Goal: Transaction & Acquisition: Purchase product/service

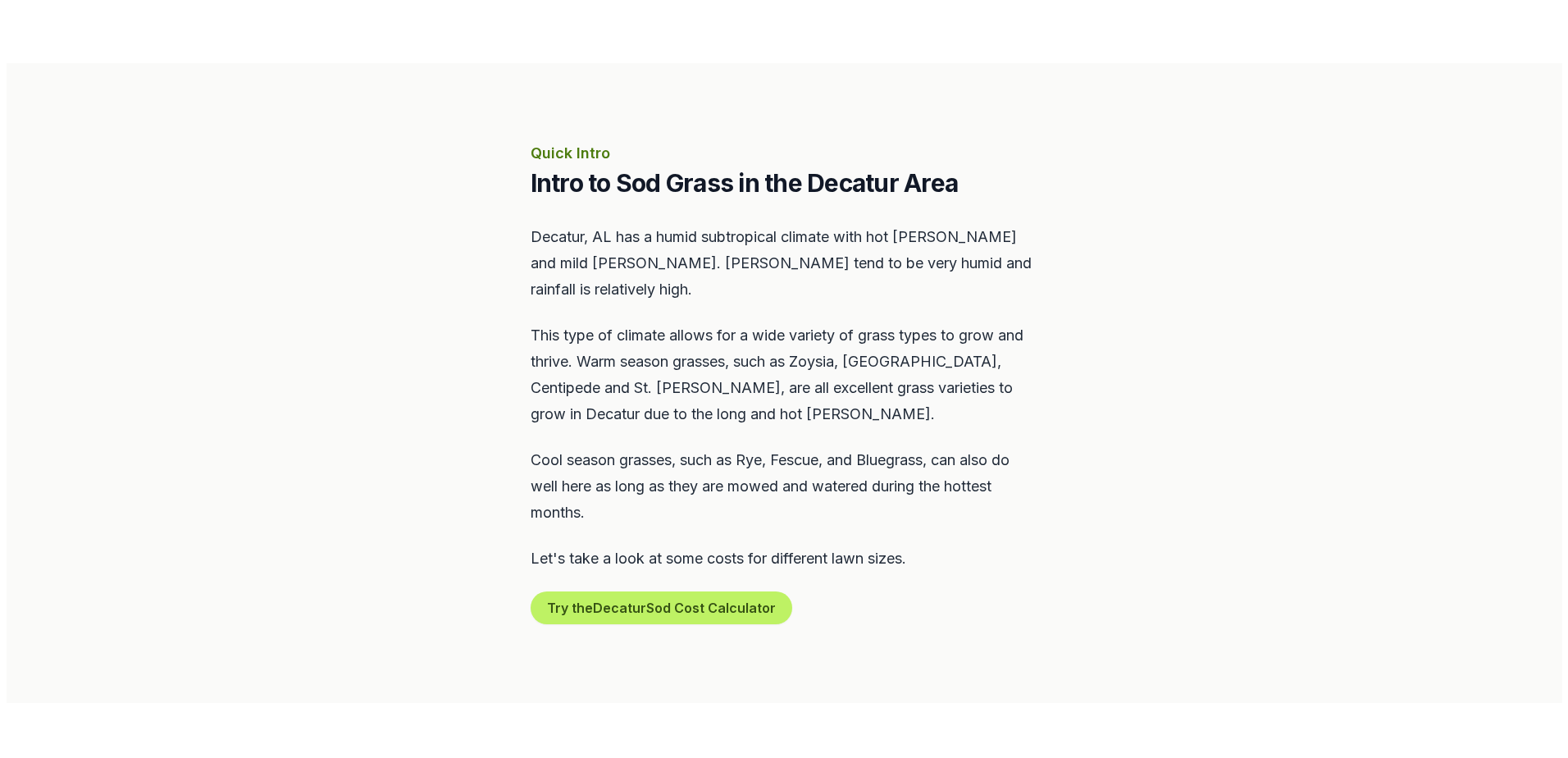
scroll to position [656, 0]
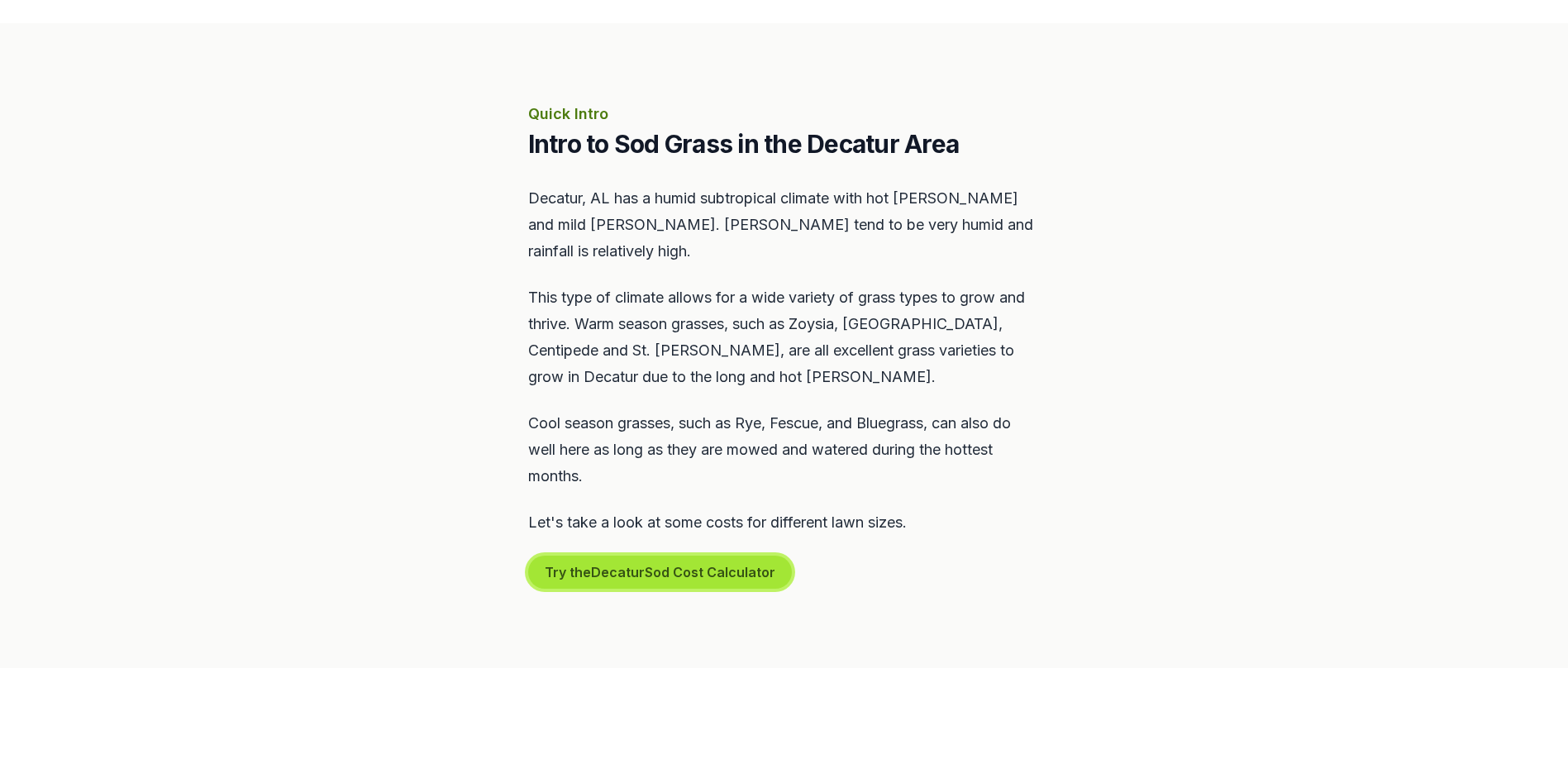
click at [651, 555] on button "Try the Decatur Sod Cost Calculator" at bounding box center [660, 572] width 263 height 33
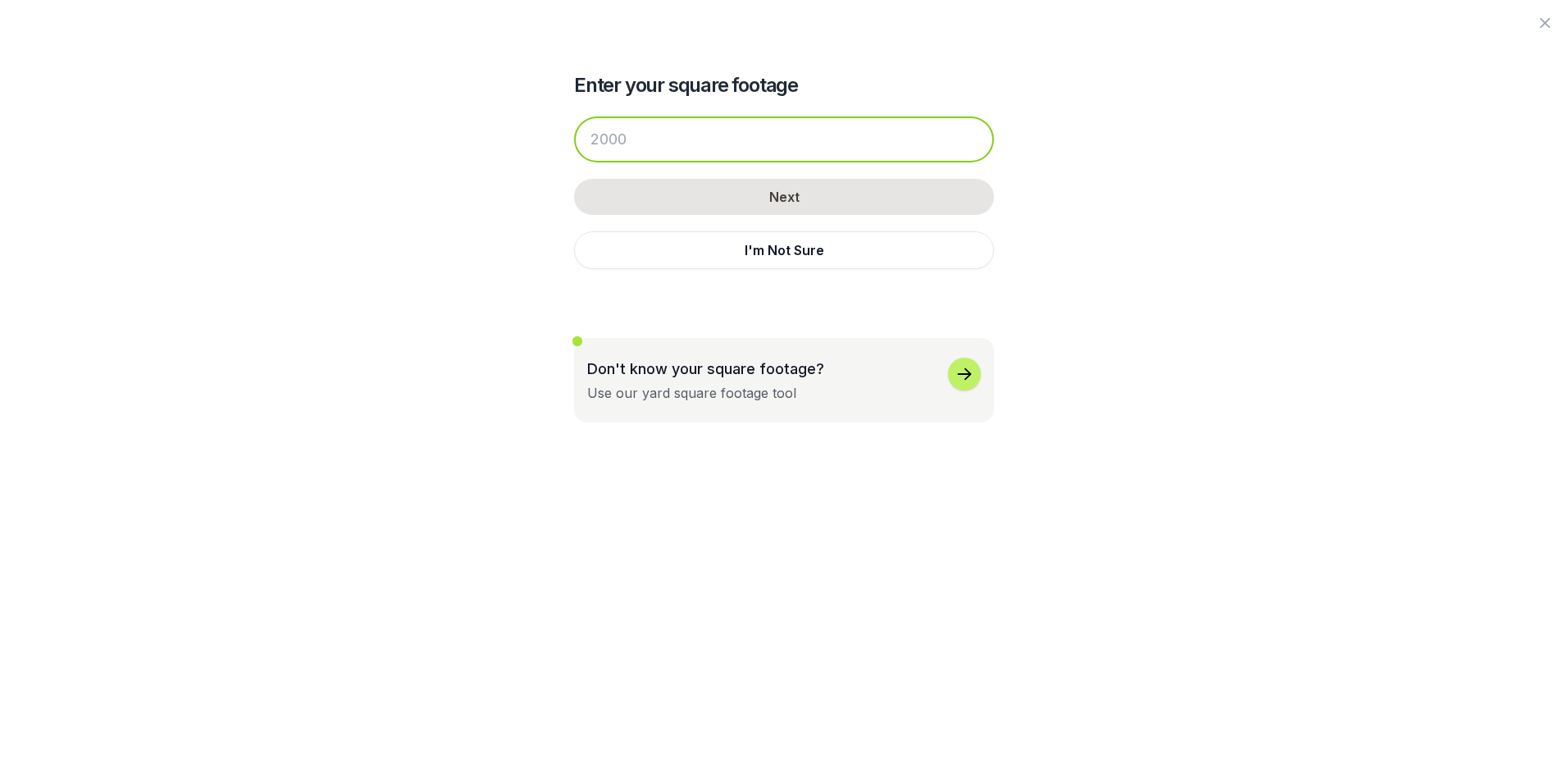
click at [678, 143] on input "number" at bounding box center [784, 139] width 419 height 46
drag, startPoint x: 632, startPoint y: 133, endPoint x: 594, endPoint y: 136, distance: 38.1
click at [594, 136] on input "number" at bounding box center [784, 139] width 419 height 46
click at [597, 138] on input "number" at bounding box center [784, 139] width 419 height 46
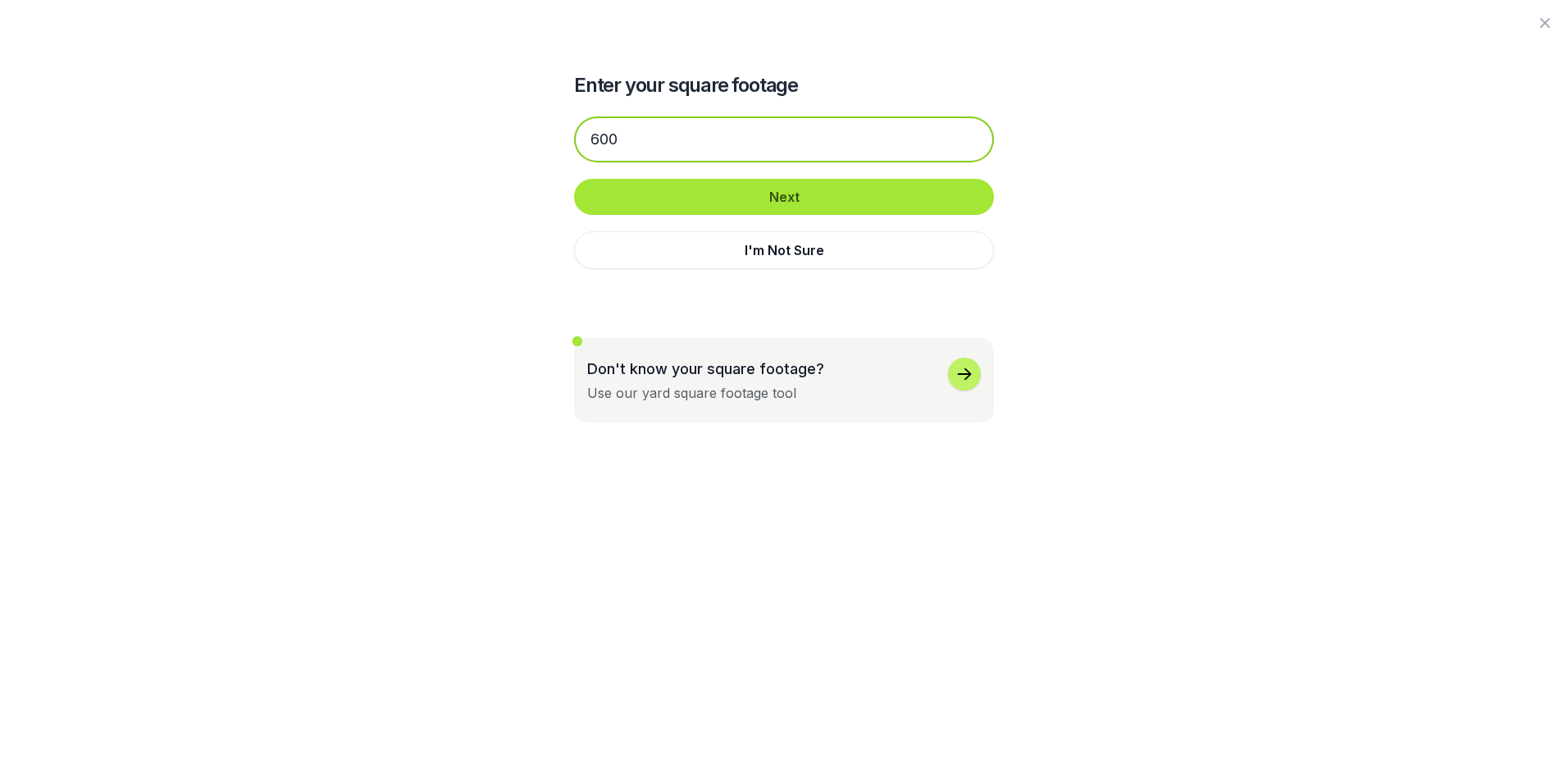
type input "600"
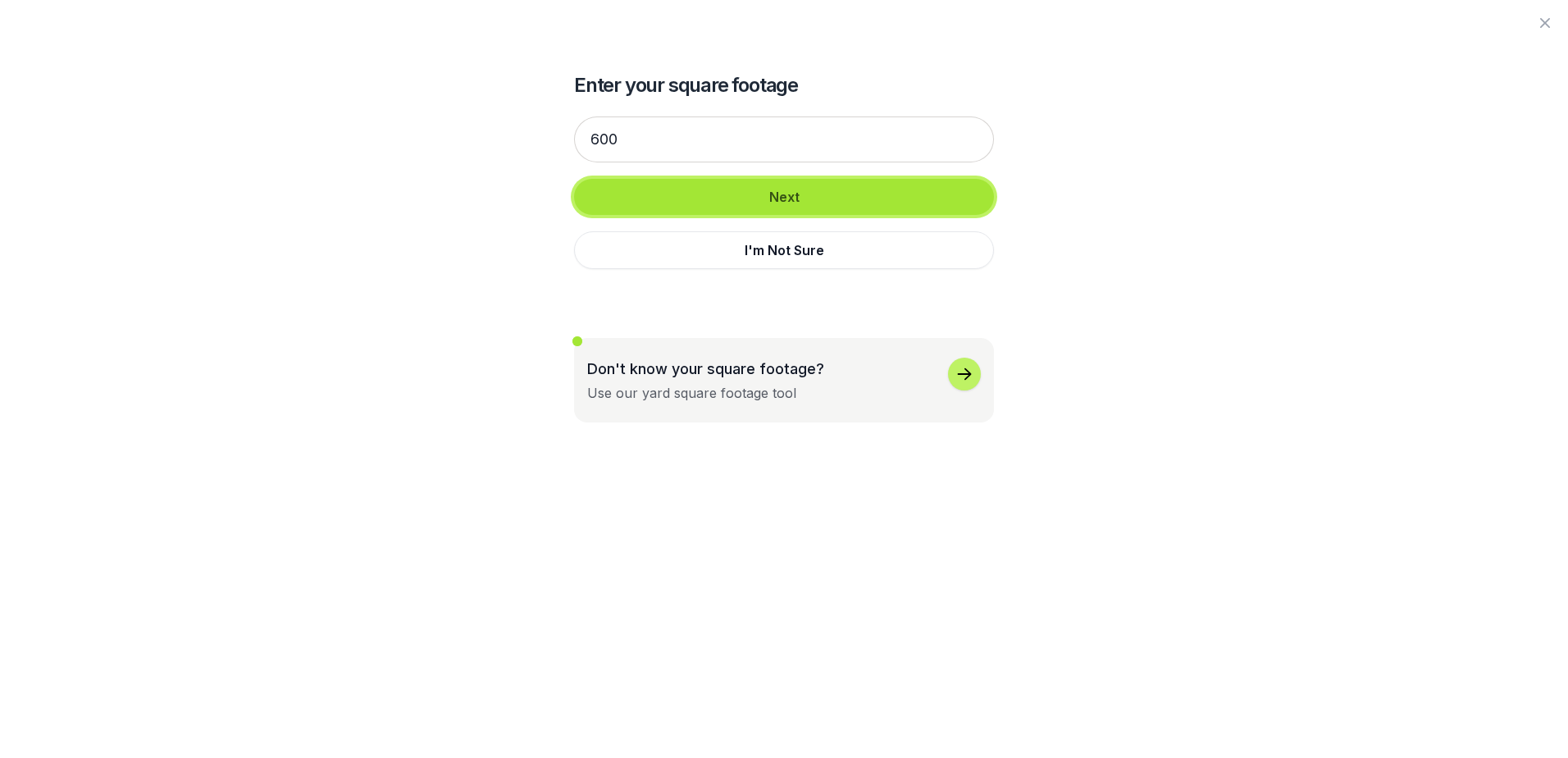
click at [789, 196] on button "Next" at bounding box center [784, 197] width 419 height 36
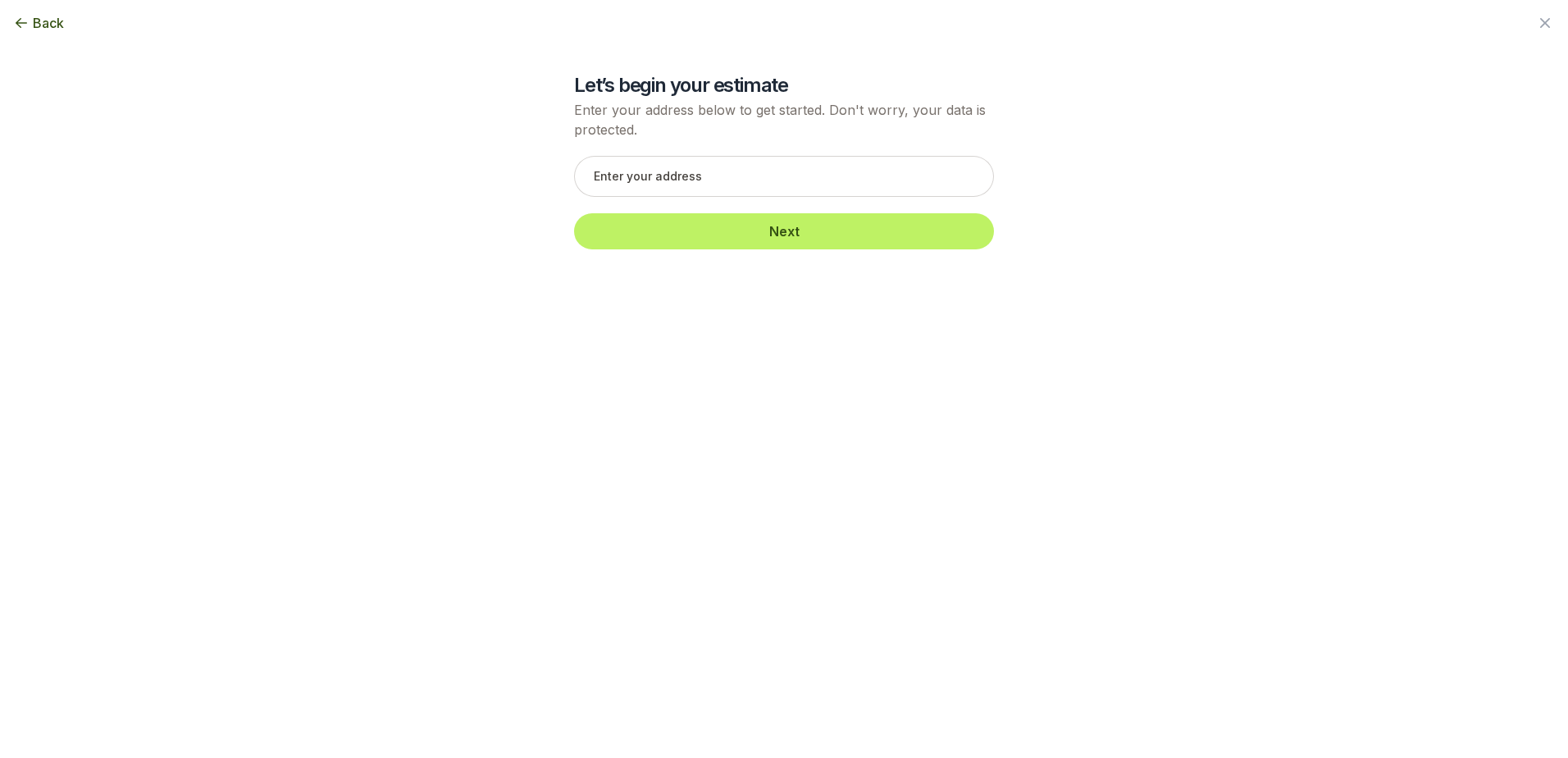
click at [55, 29] on span "Back" at bounding box center [48, 23] width 31 height 20
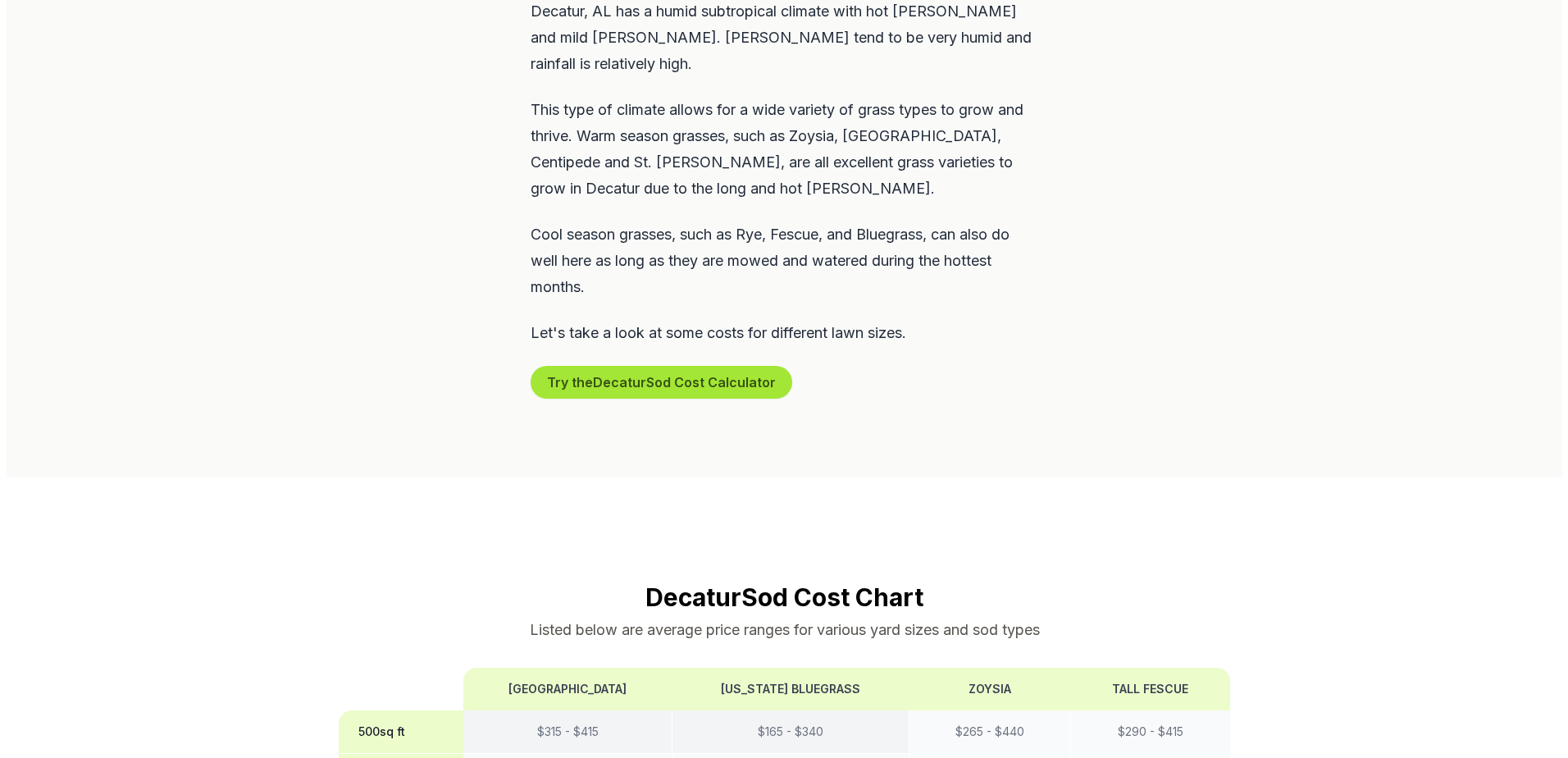
scroll to position [820, 0]
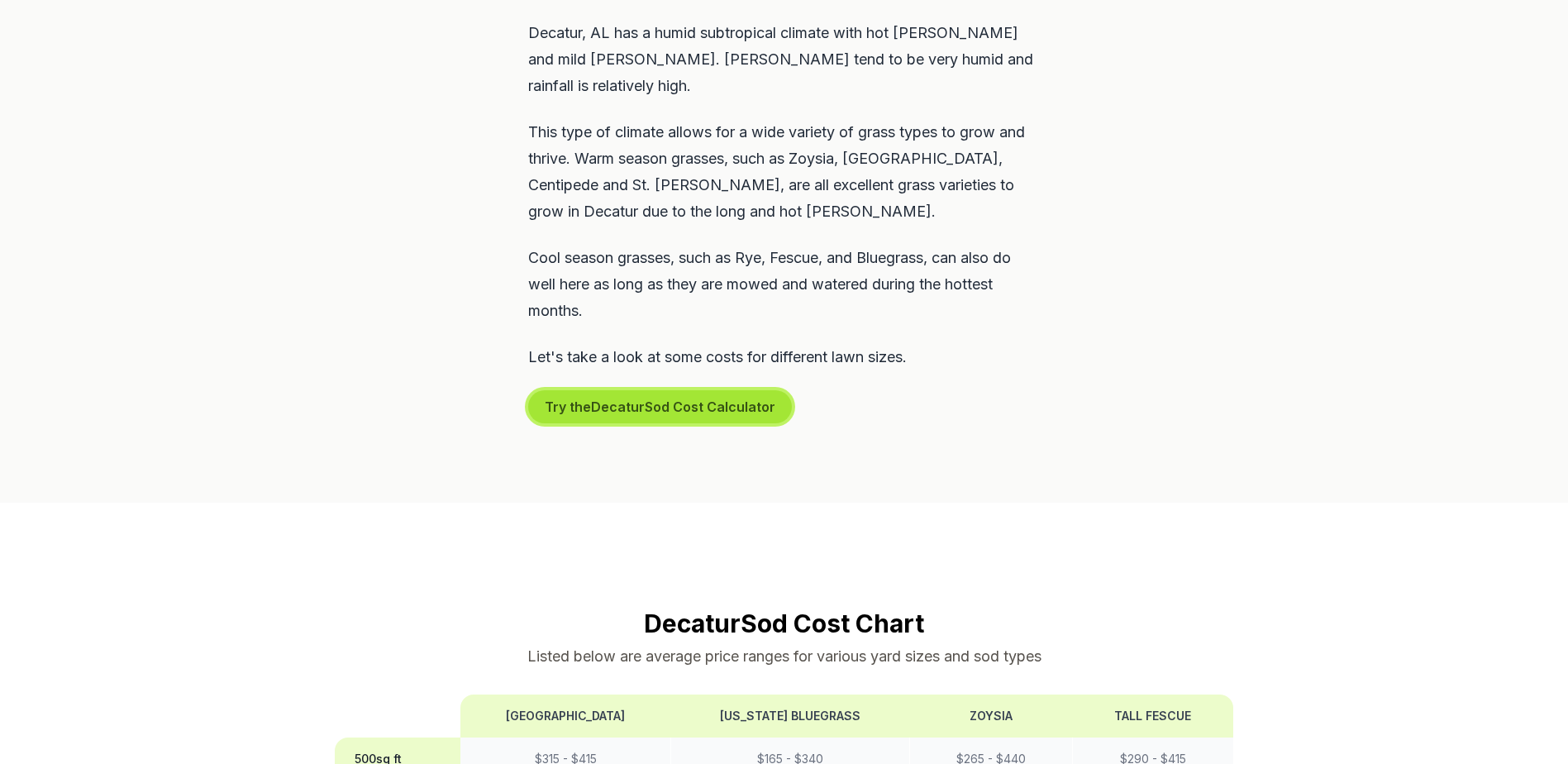
click at [649, 390] on button "Try the Decatur Sod Cost Calculator" at bounding box center [660, 407] width 263 height 33
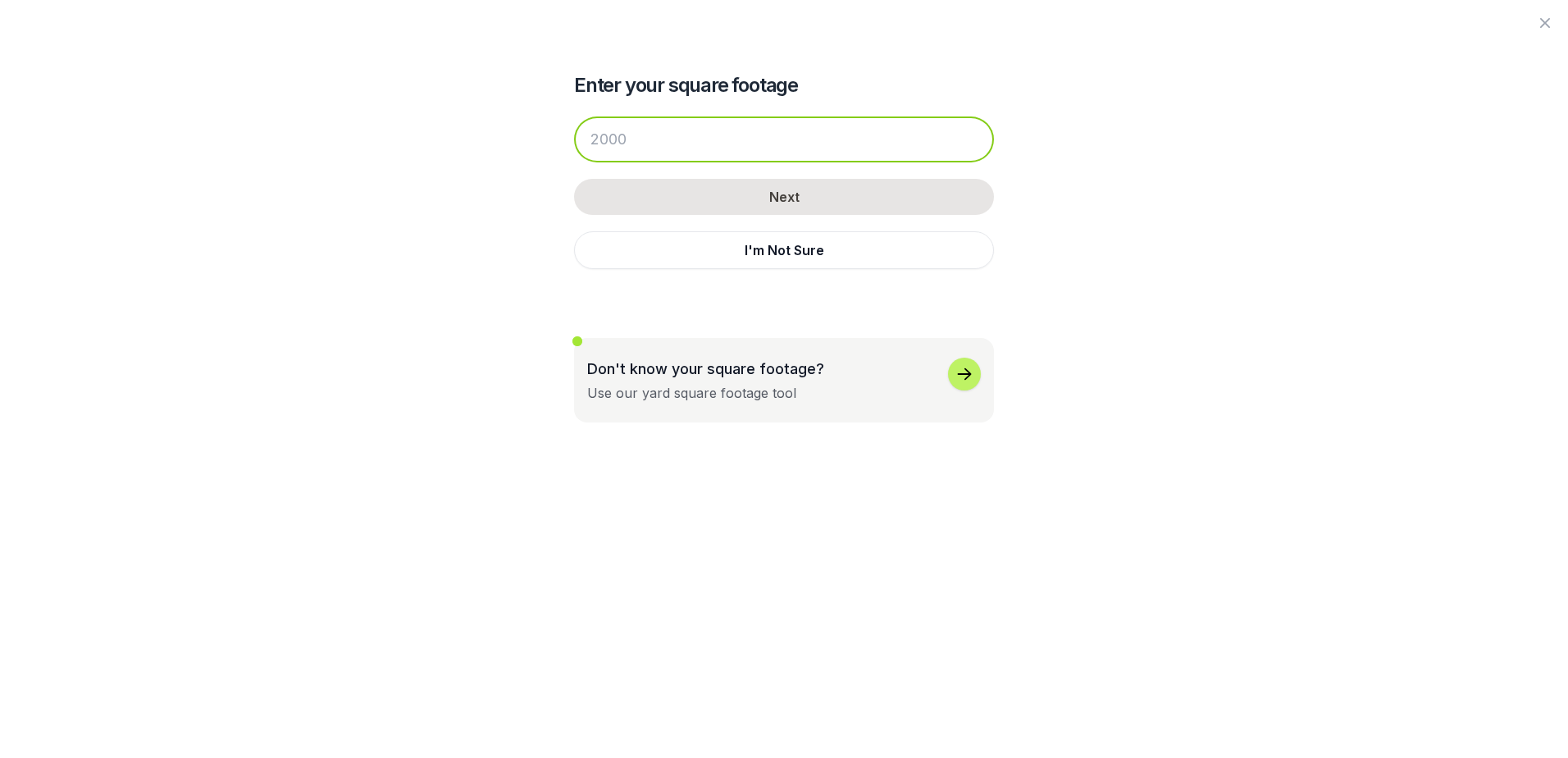
click at [689, 136] on input "number" at bounding box center [784, 139] width 419 height 46
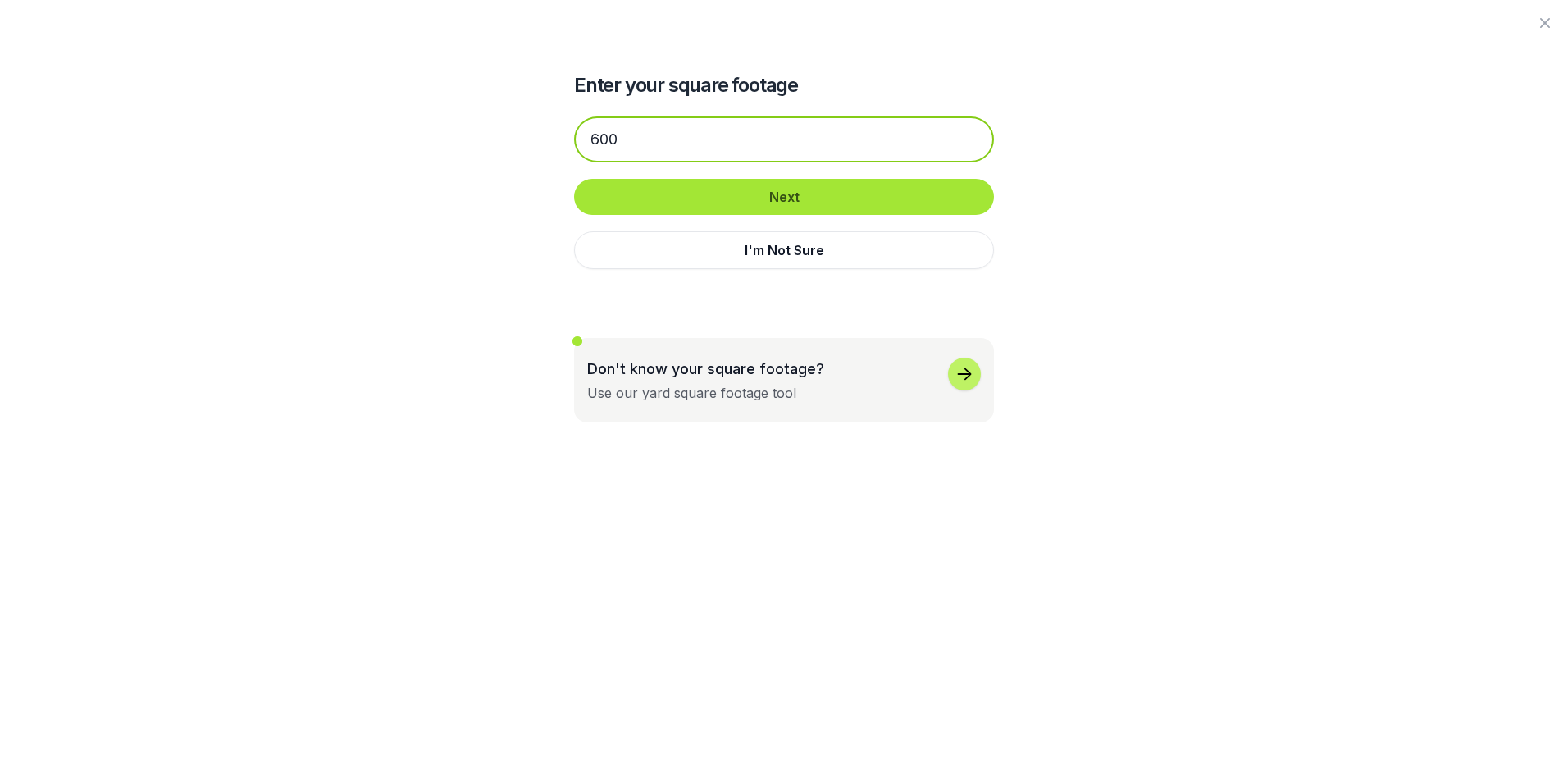
type input "600"
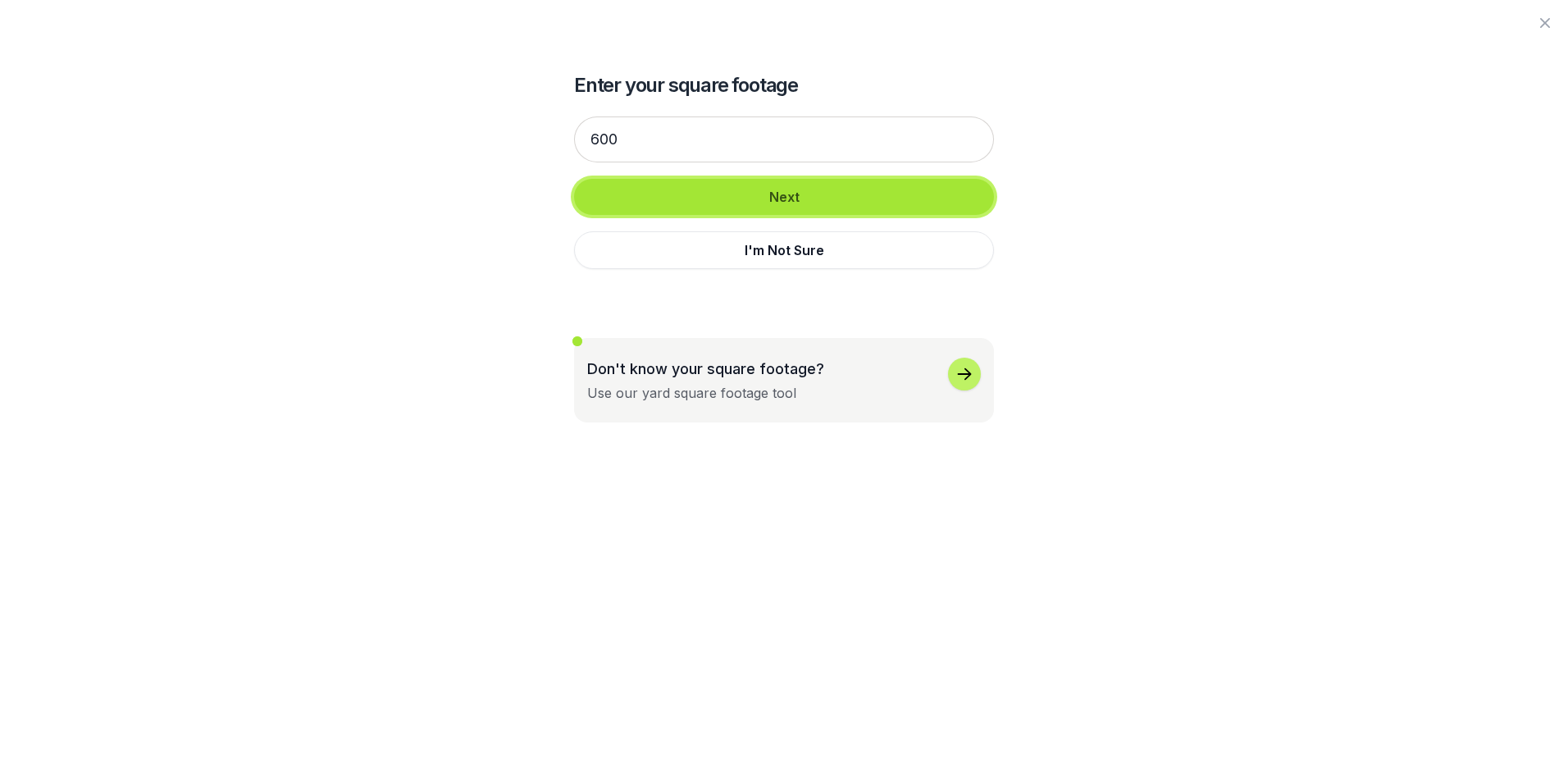
click at [786, 203] on button "Next" at bounding box center [784, 197] width 419 height 36
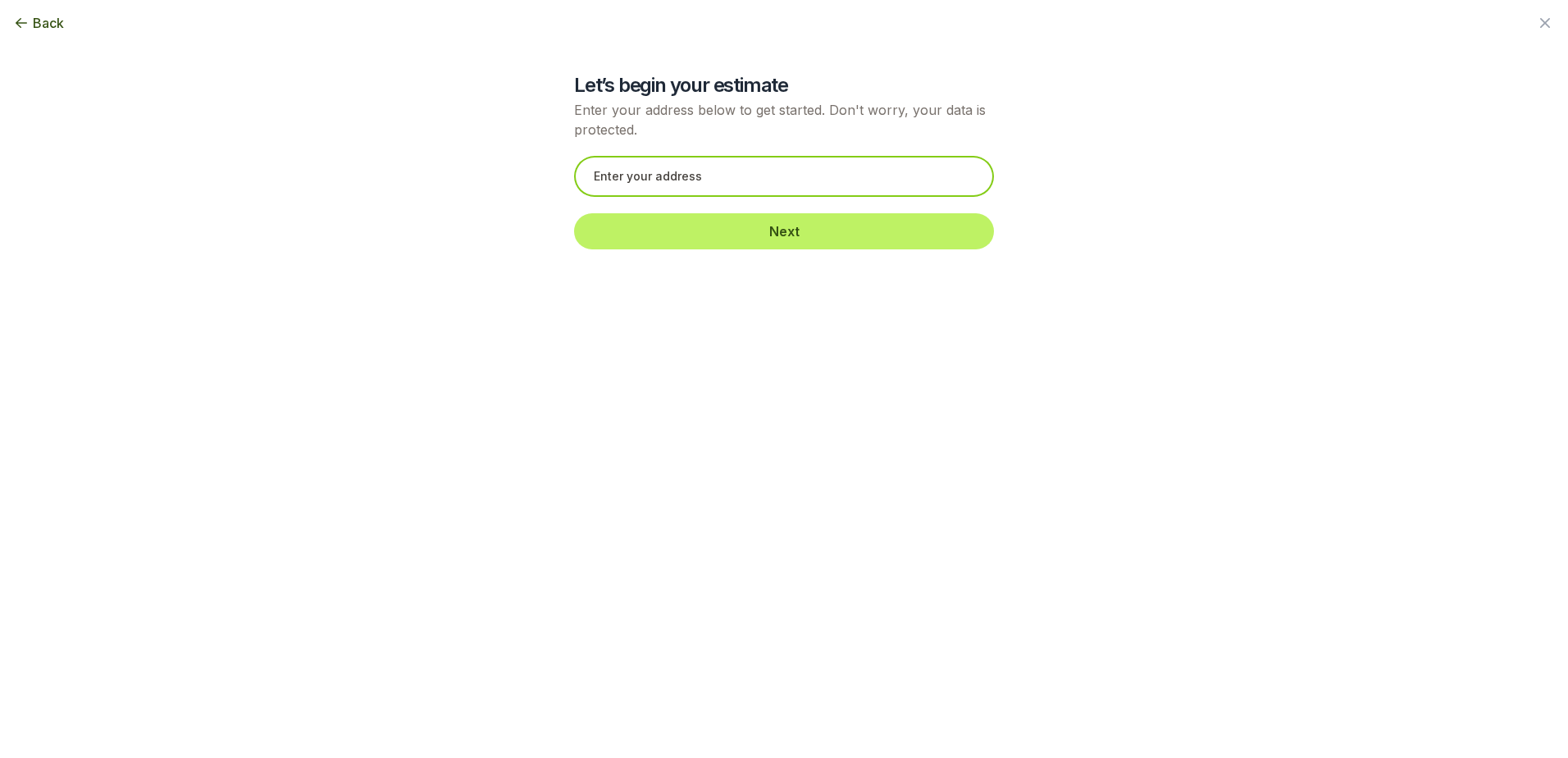
click at [768, 189] on input "text" at bounding box center [784, 175] width 419 height 41
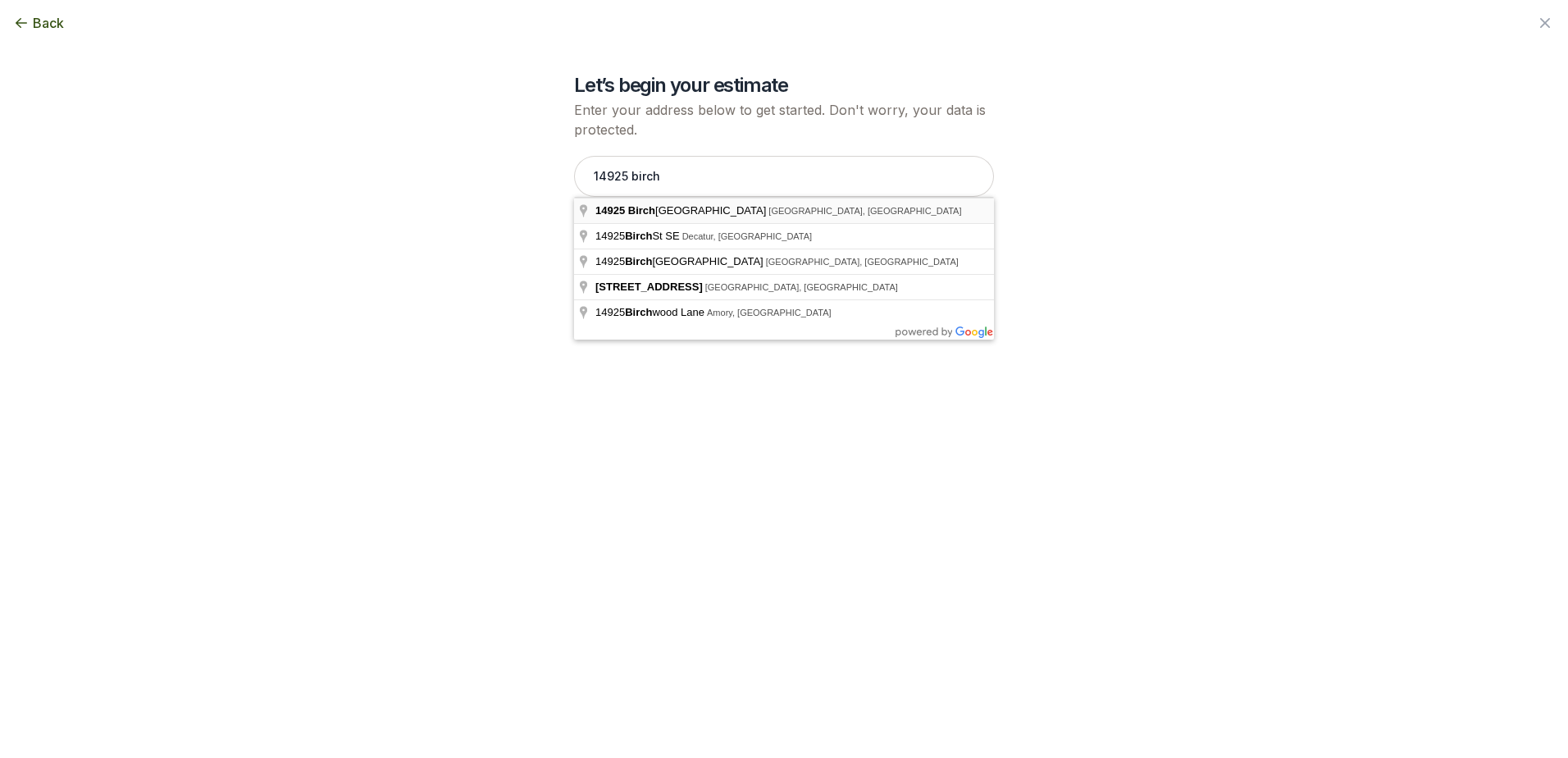
type input "[STREET_ADDRESS]"
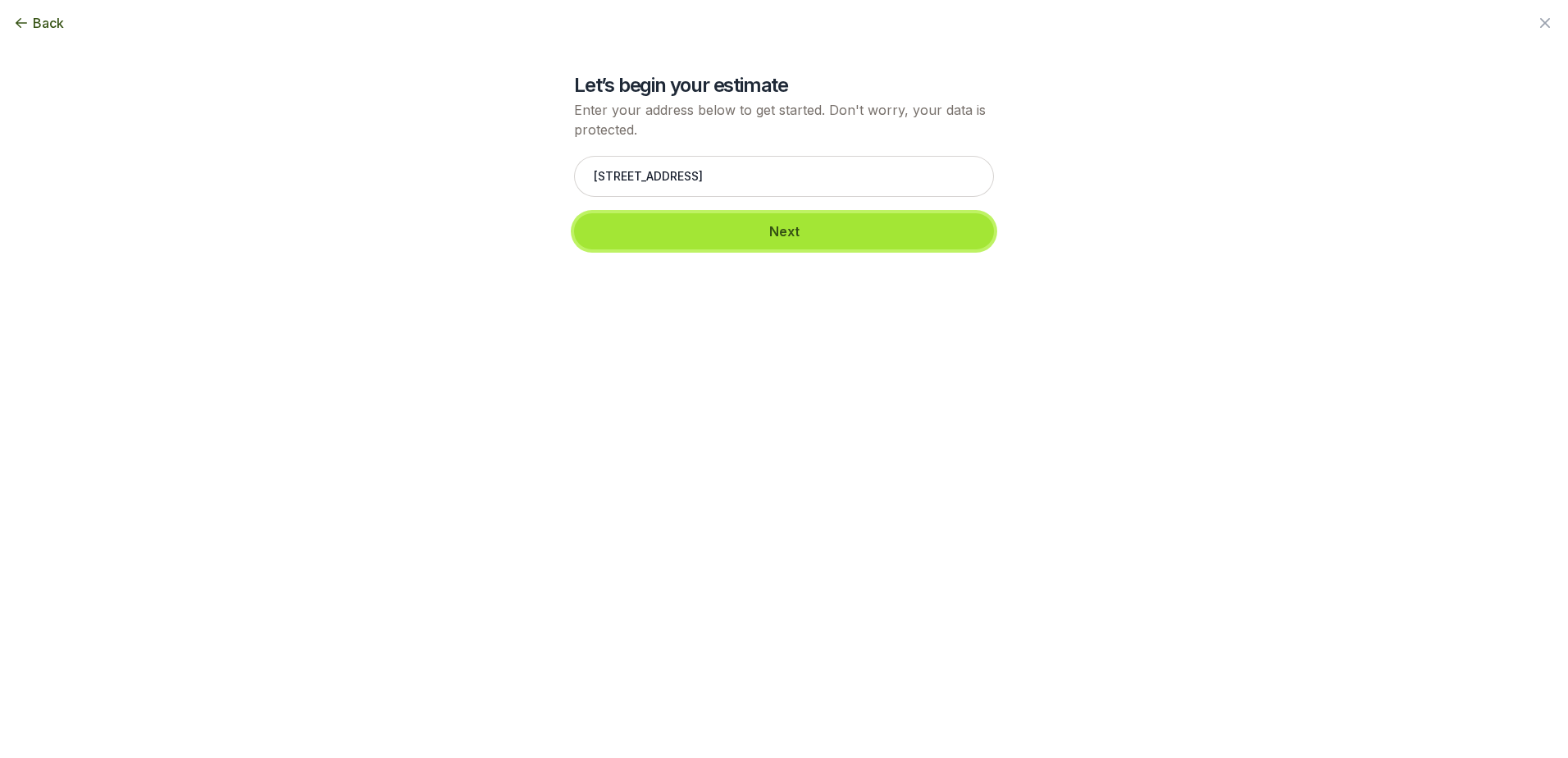
click at [784, 235] on button "Next" at bounding box center [784, 232] width 419 height 36
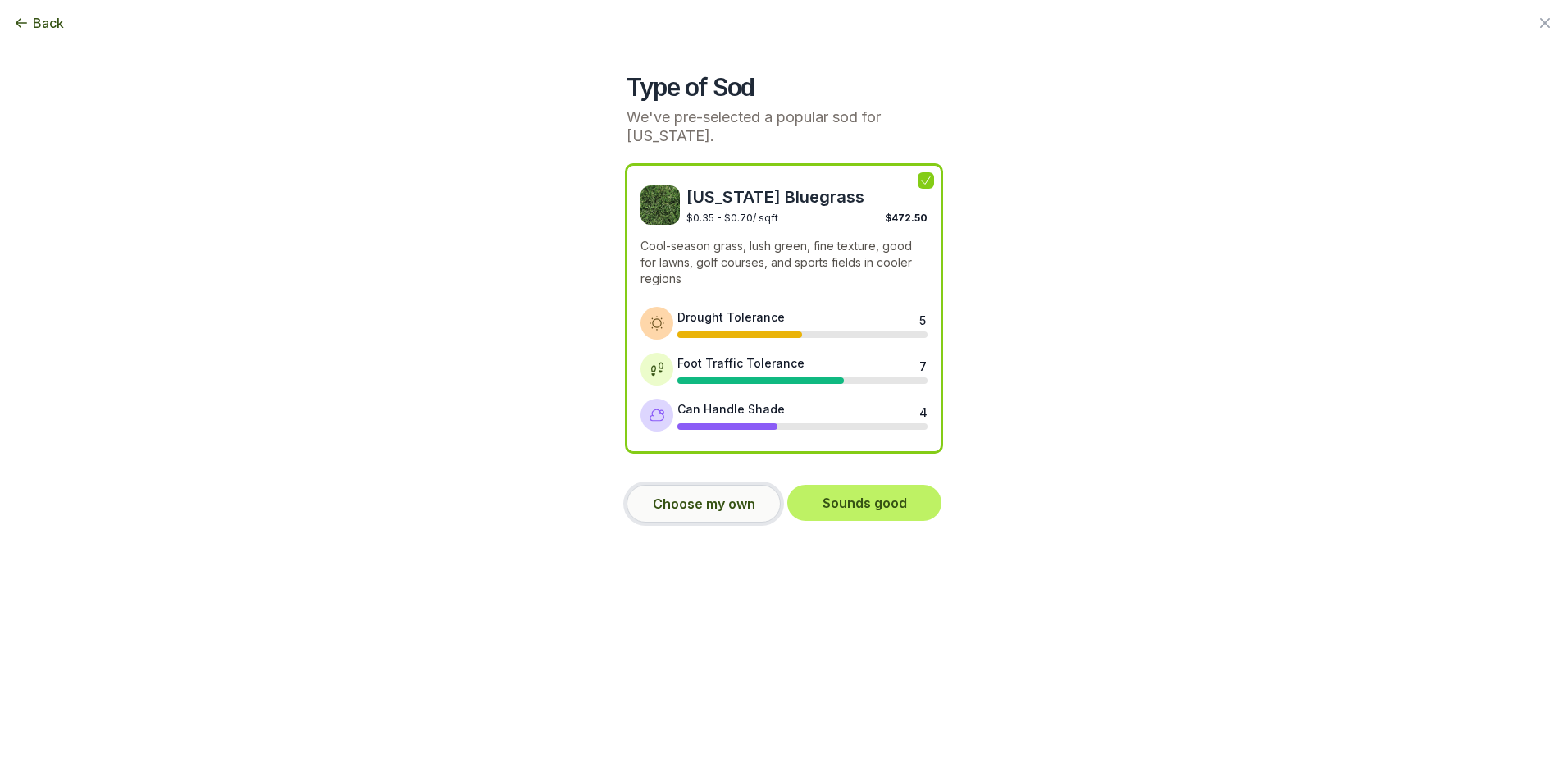
click at [712, 497] on button "Choose my own" at bounding box center [703, 503] width 154 height 38
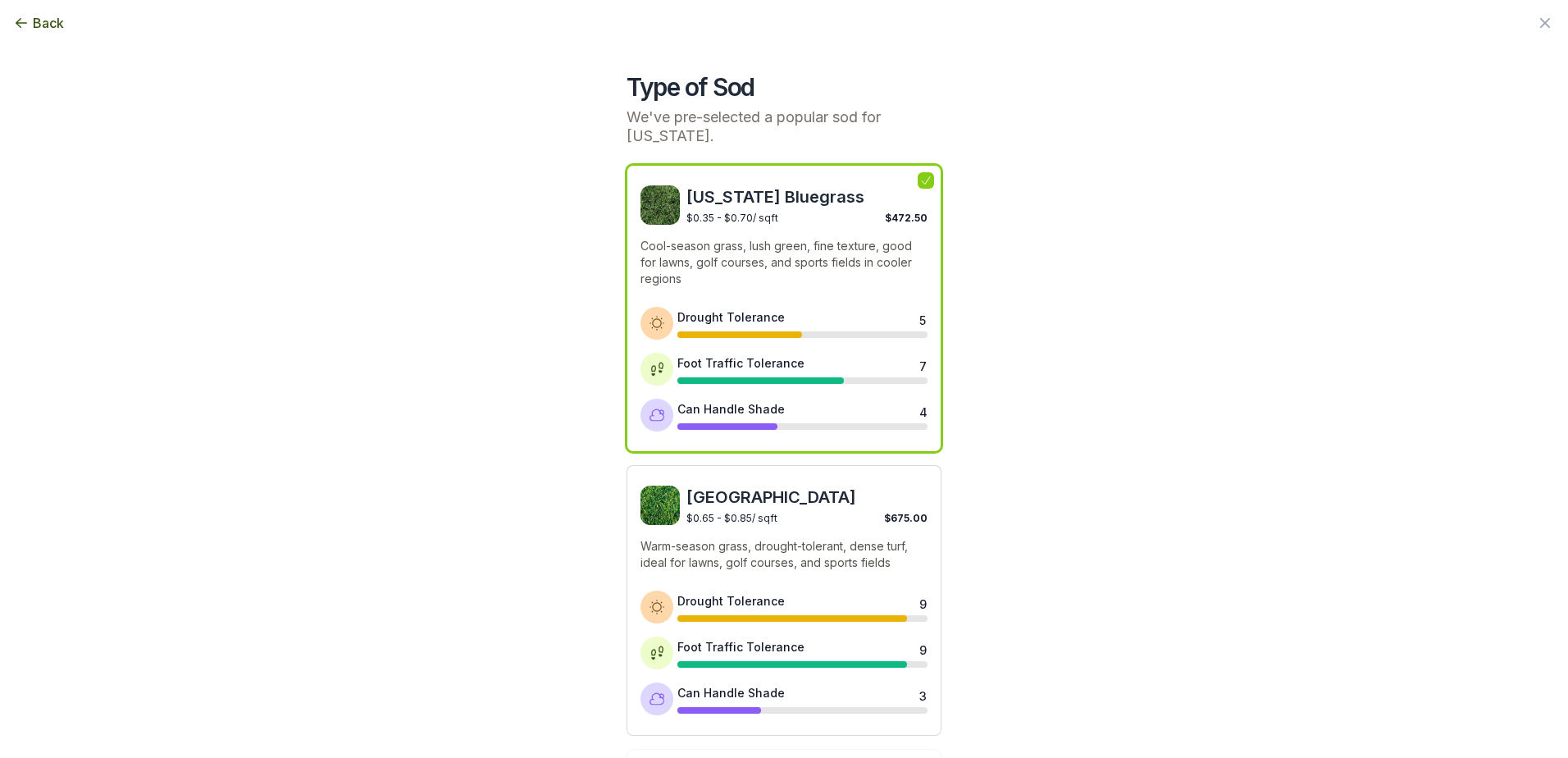
scroll to position [82, 0]
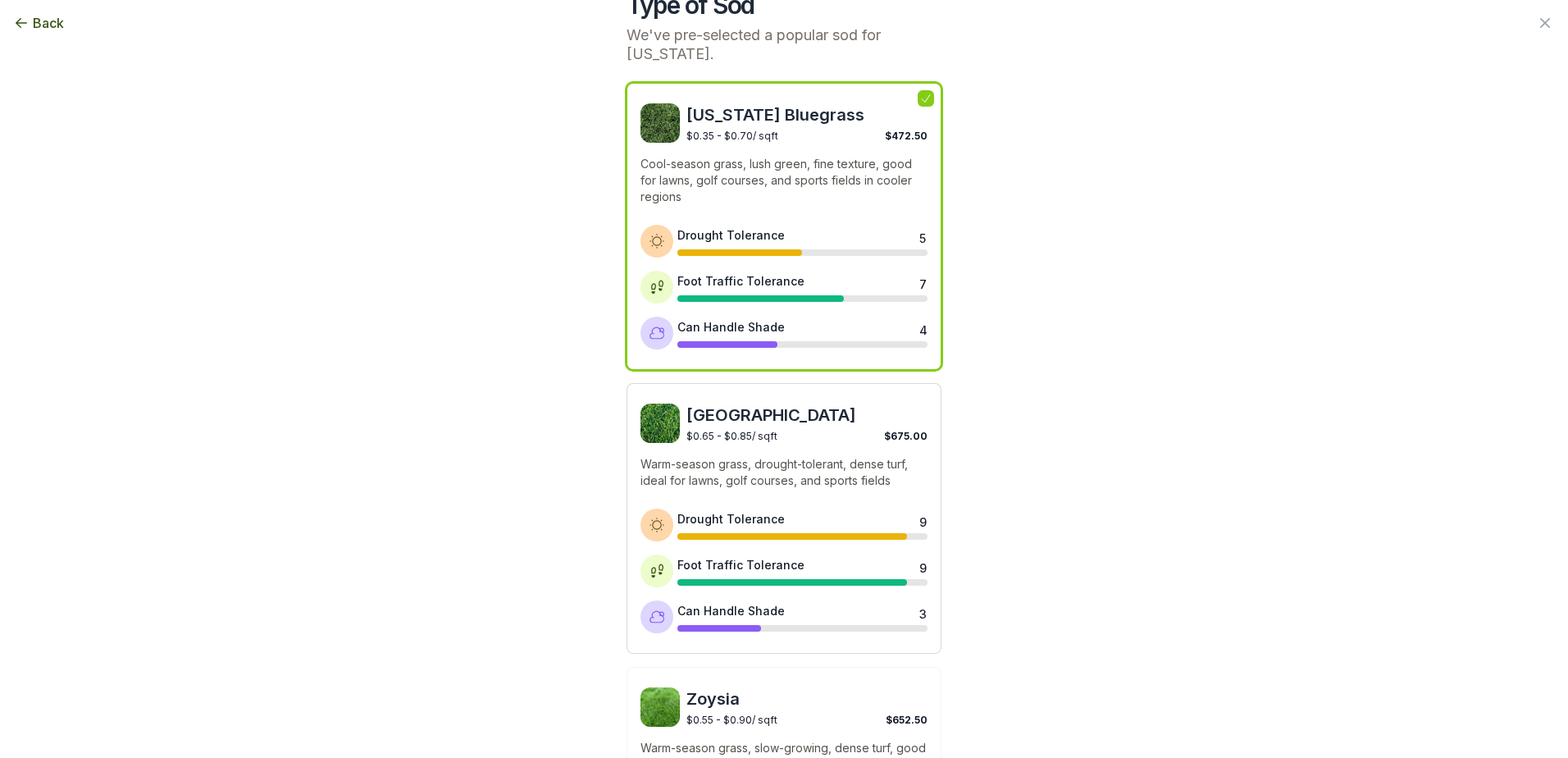
click at [812, 477] on p "Warm-season grass, drought-tolerant, dense turf, ideal for lawns, golf courses,…" at bounding box center [784, 472] width 287 height 32
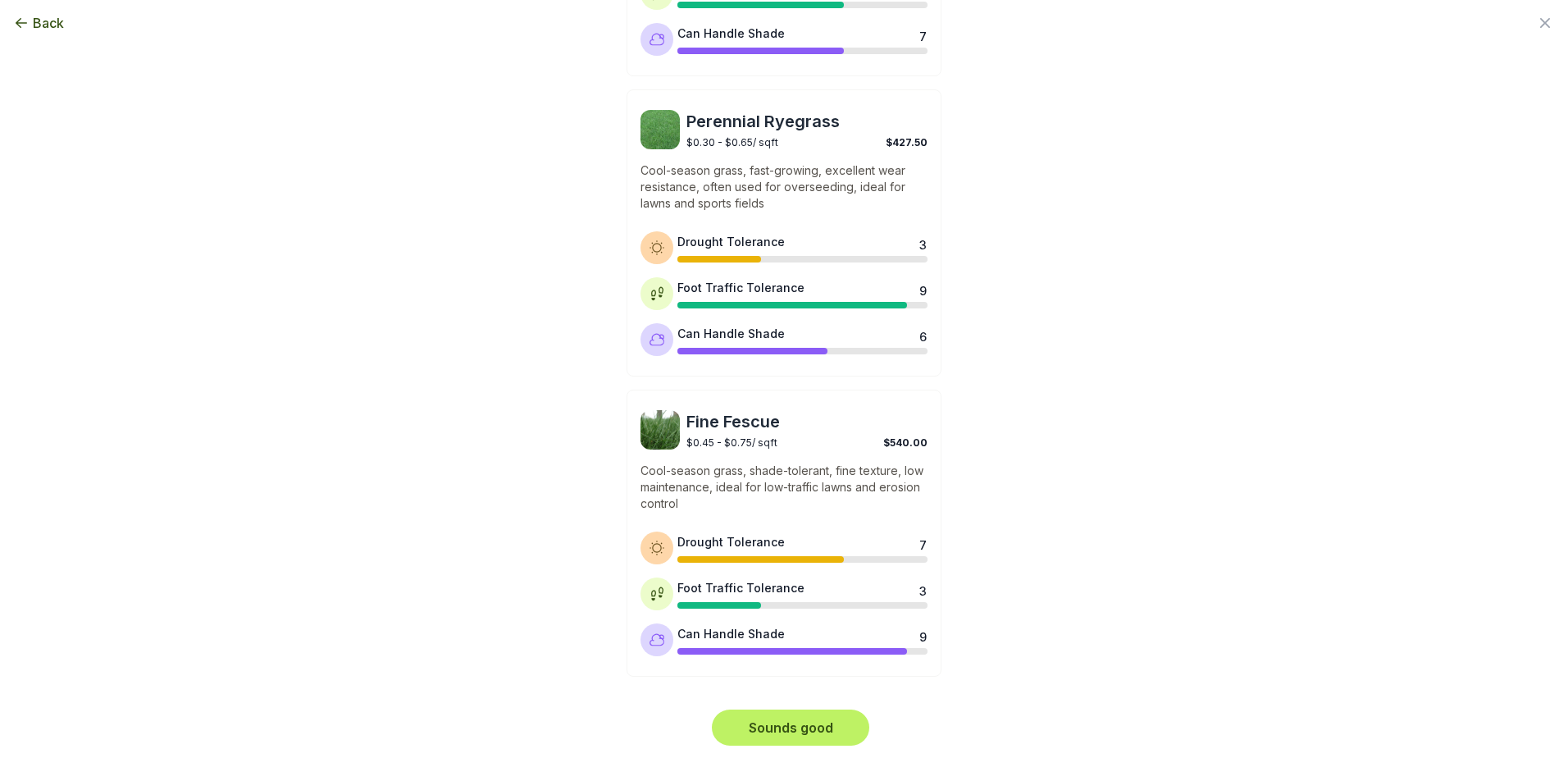
scroll to position [1244, 0]
click at [835, 718] on button "Sounds good" at bounding box center [790, 727] width 157 height 36
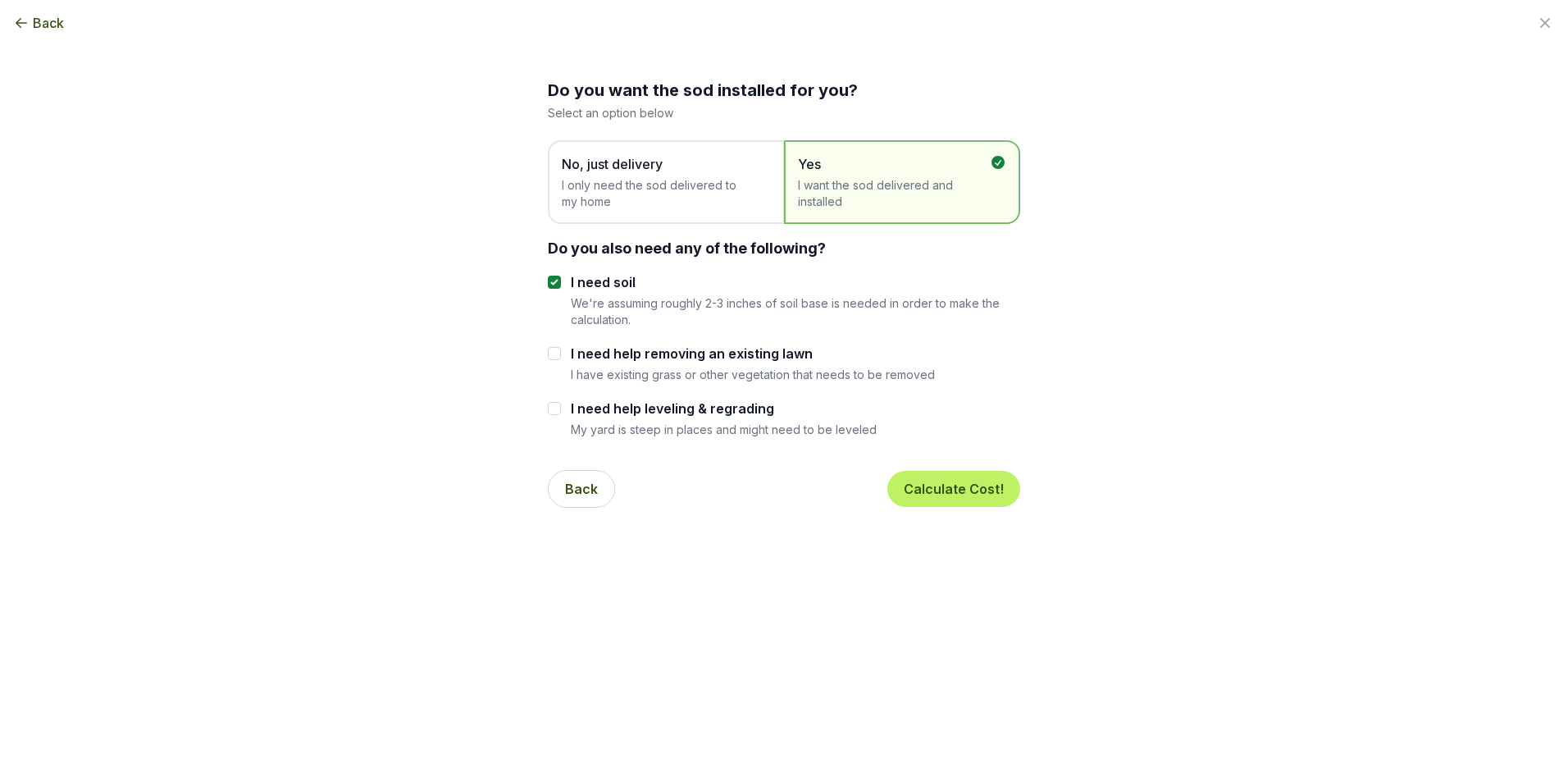
click at [644, 174] on span "No, just delivery" at bounding box center [657, 164] width 192 height 20
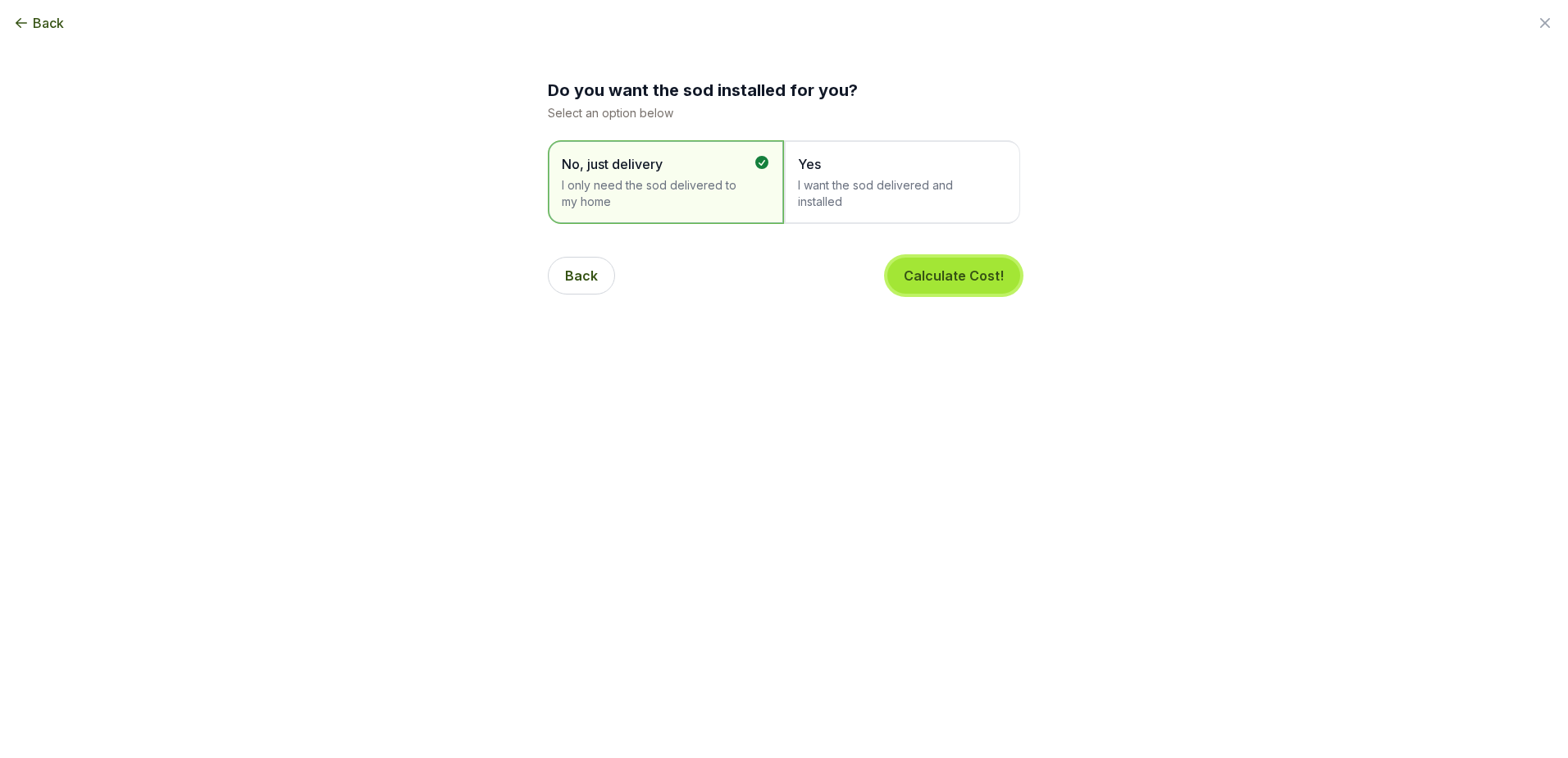
click at [966, 281] on button "Calculate Cost!" at bounding box center [953, 276] width 132 height 36
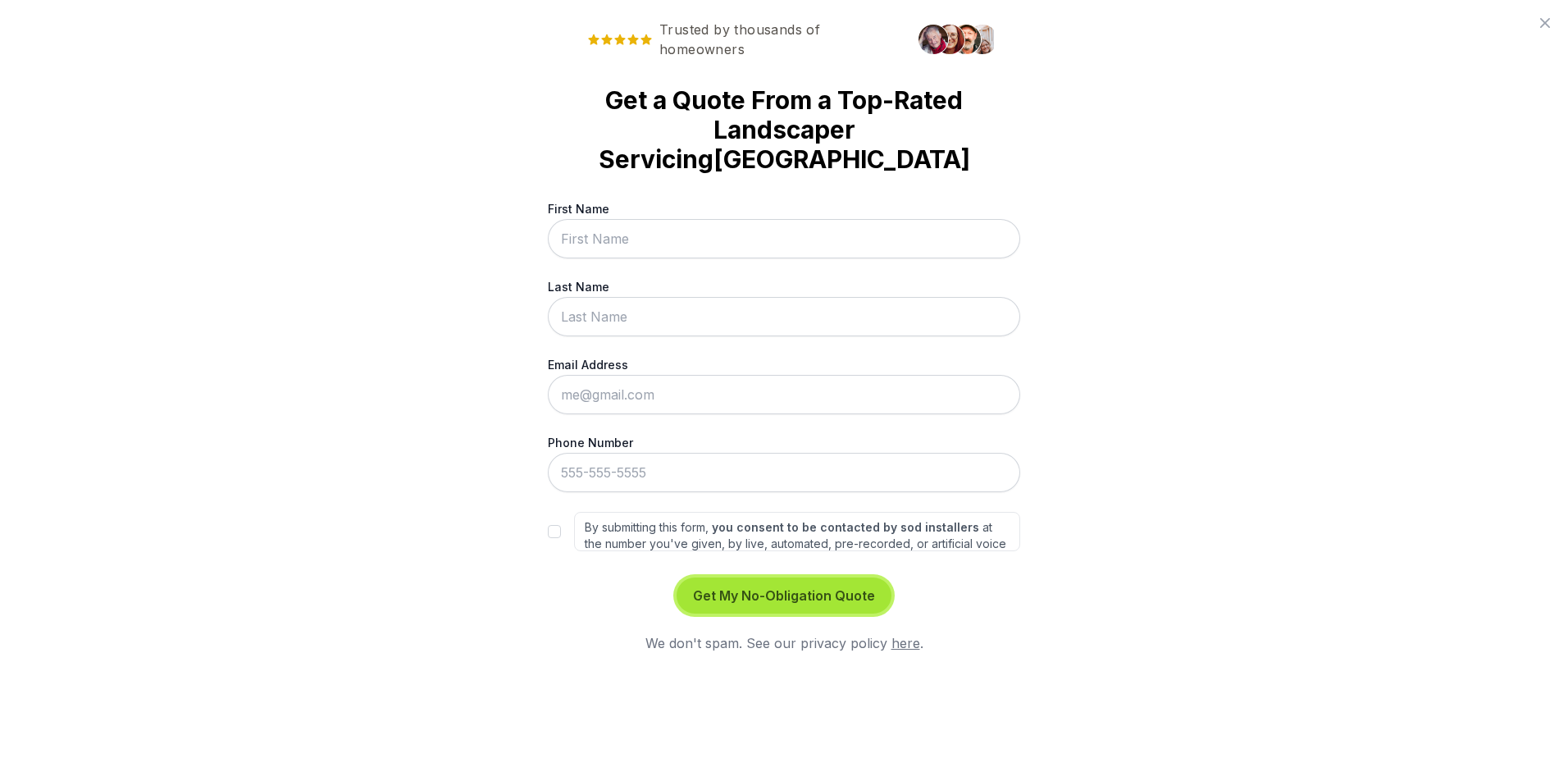
click at [822, 578] on button "Get My No-Obligation Quote" at bounding box center [784, 596] width 214 height 36
click at [959, 578] on div "Get My No-Obligation Quote We don't spam. See our privacy policy here ." at bounding box center [784, 615] width 472 height 75
click at [556, 525] on input "By submitting this form, you consent to be contacted by sod installers at the n…" at bounding box center [555, 532] width 13 height 13
checkbox input "true"
click at [762, 578] on button "Get My No-Obligation Quote" at bounding box center [784, 596] width 214 height 36
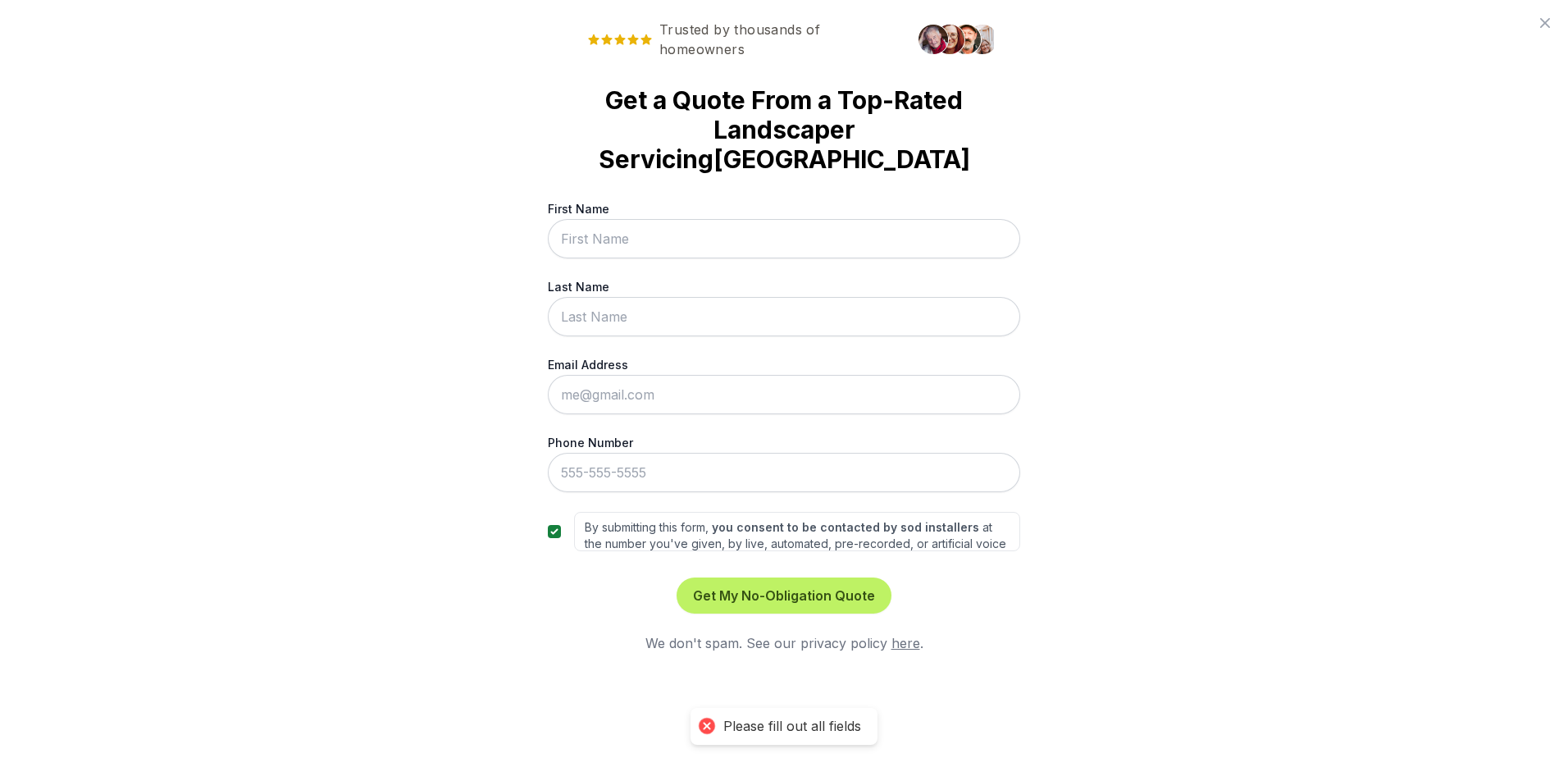
click at [1129, 588] on div "Trusted by thousands of homeowners Get a Quote From a Top-Rated Landscaper Serv…" at bounding box center [784, 379] width 1568 height 758
click at [949, 50] on img at bounding box center [949, 39] width 30 height 30
